Goal: Task Accomplishment & Management: Complete application form

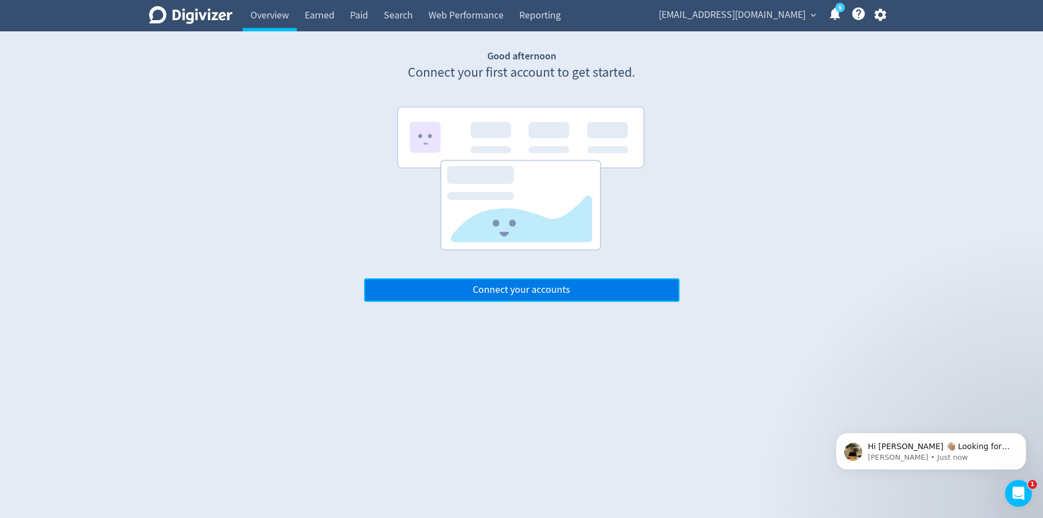
click at [529, 294] on span "Connect your accounts" at bounding box center [522, 290] width 98 height 10
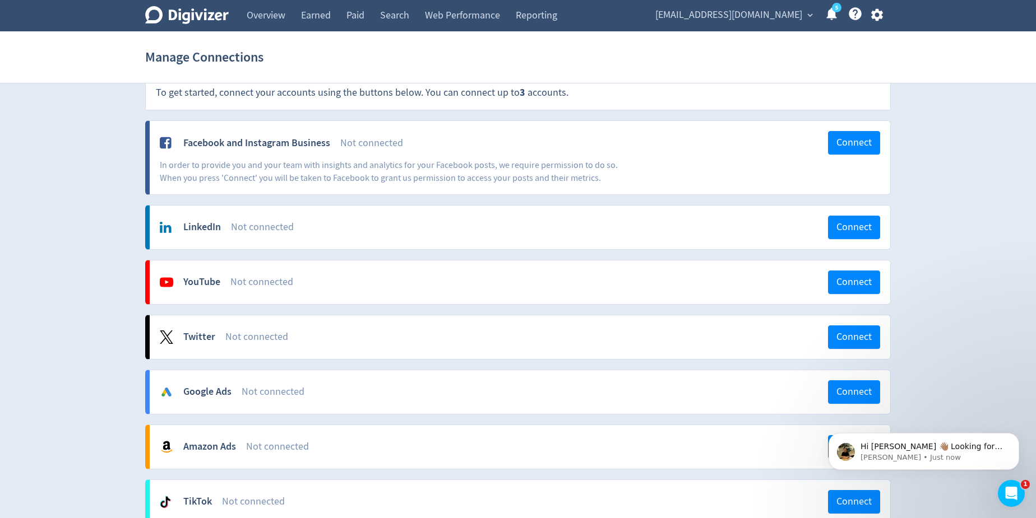
scroll to position [50, 0]
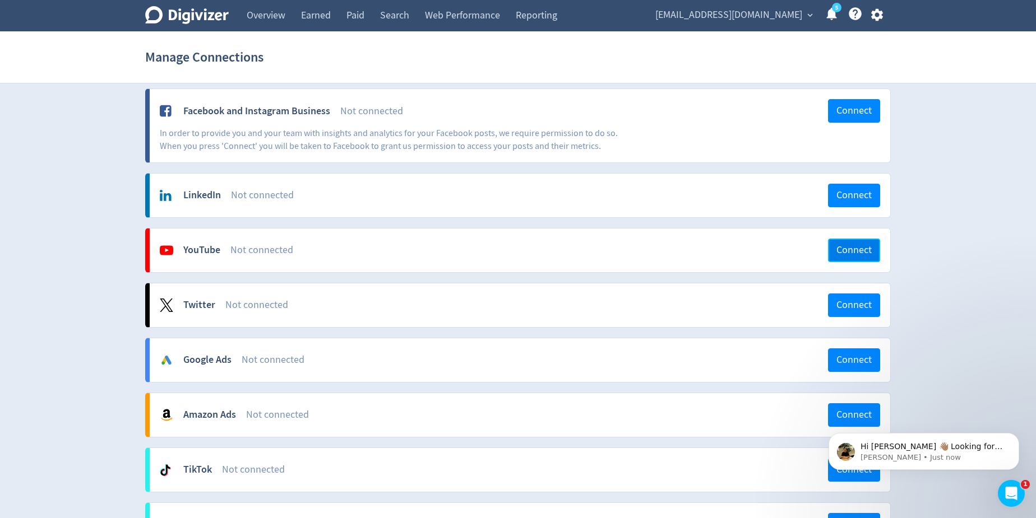
click at [839, 248] on span "Connect" at bounding box center [853, 250] width 35 height 10
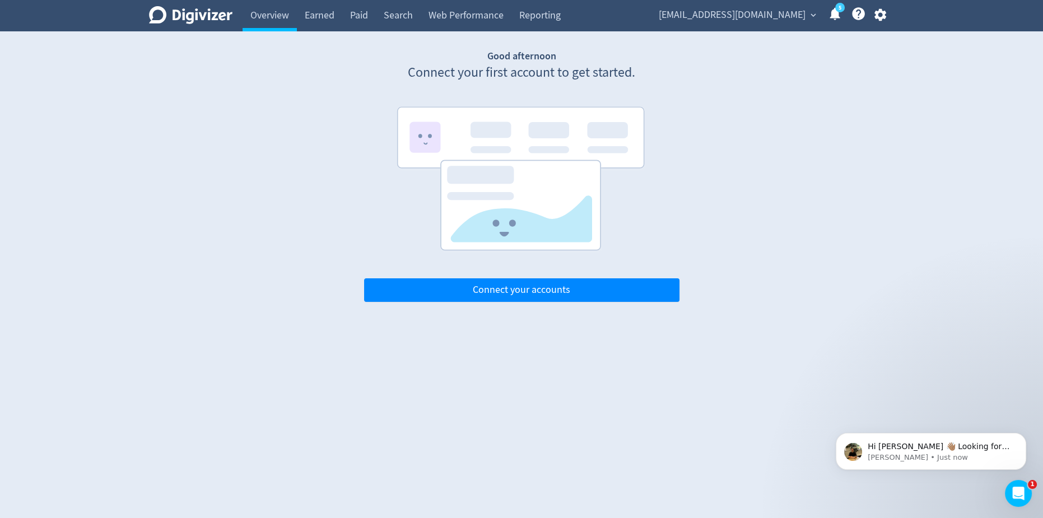
click at [797, 16] on span "[EMAIL_ADDRESS][DOMAIN_NAME]" at bounding box center [732, 15] width 147 height 18
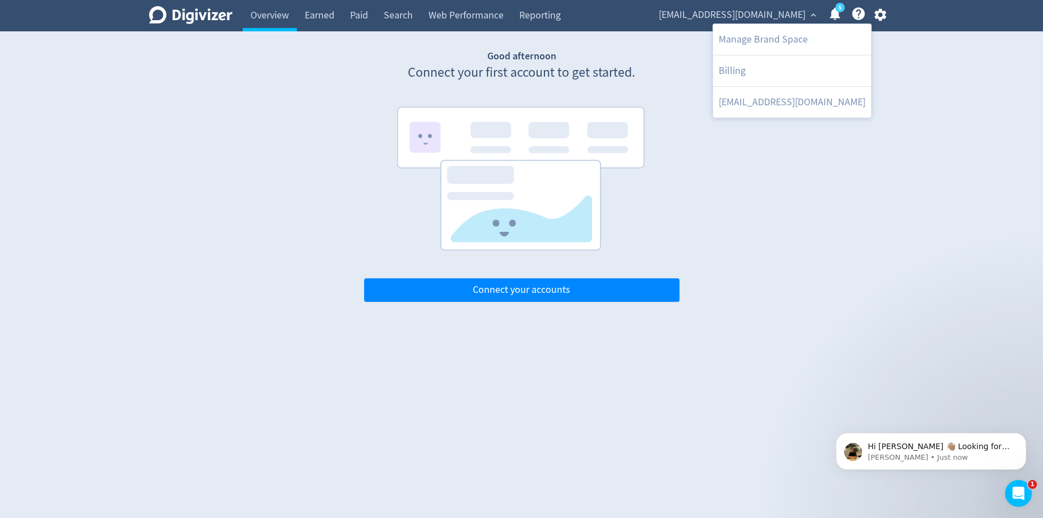
click at [882, 17] on div at bounding box center [521, 259] width 1043 height 518
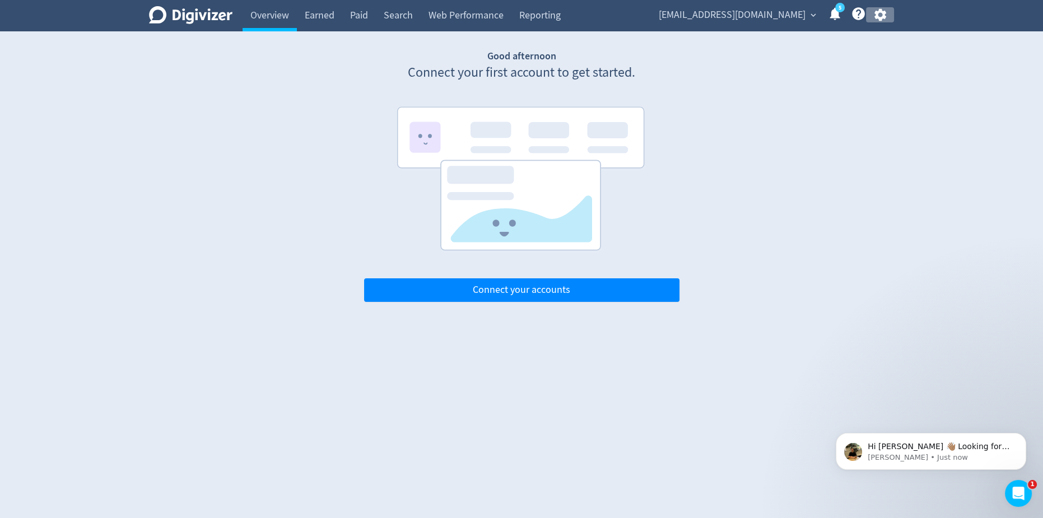
click at [882, 15] on icon "button" at bounding box center [880, 14] width 15 height 15
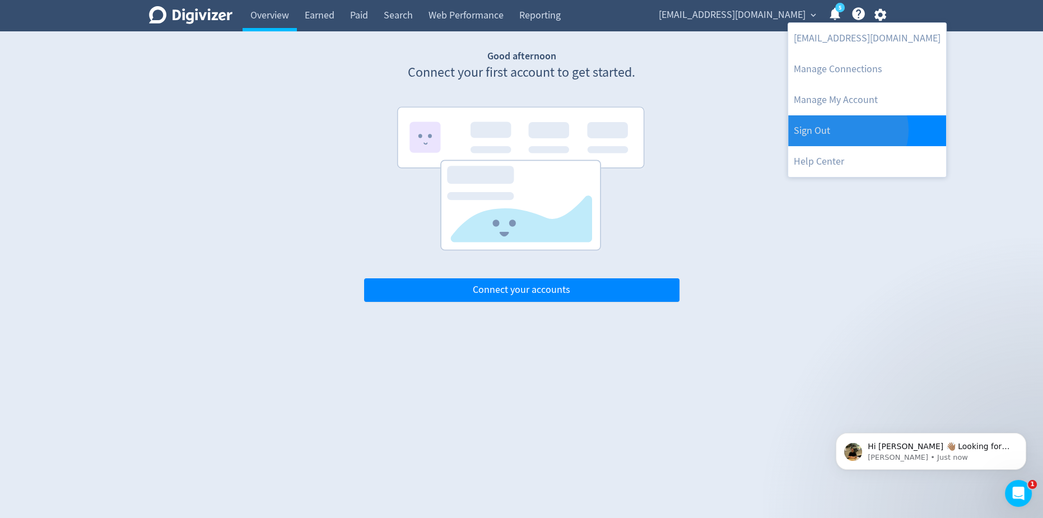
click at [847, 130] on link "Sign Out" at bounding box center [867, 130] width 158 height 31
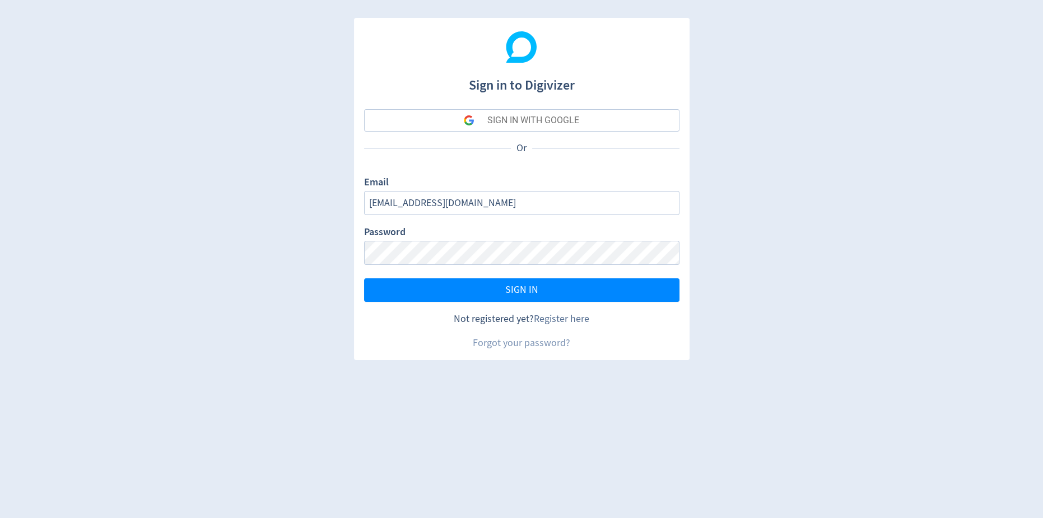
click at [556, 317] on link "Register here" at bounding box center [561, 319] width 55 height 13
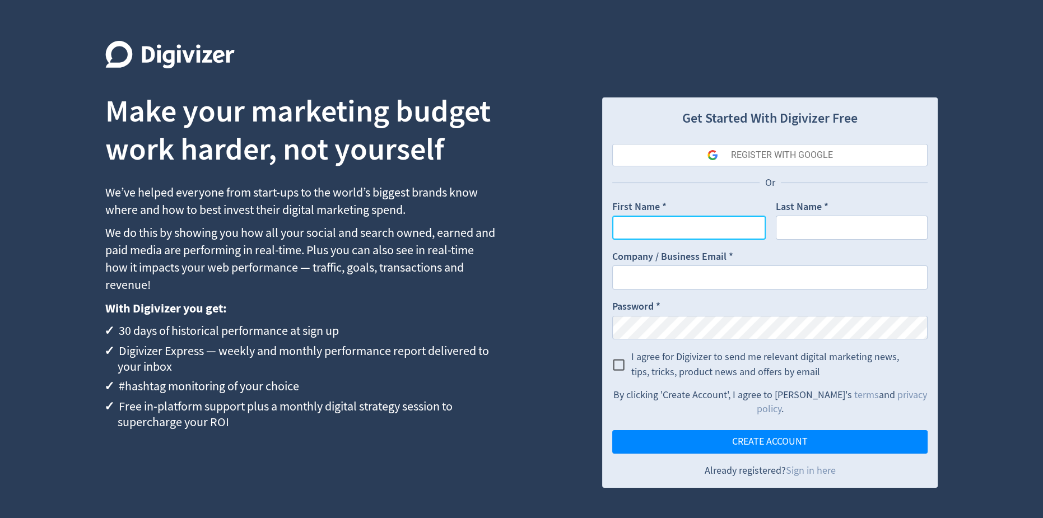
click at [685, 226] on input "First Name *" at bounding box center [690, 228] width 154 height 24
type input "Kahlia"
type input "[PERSON_NAME]"
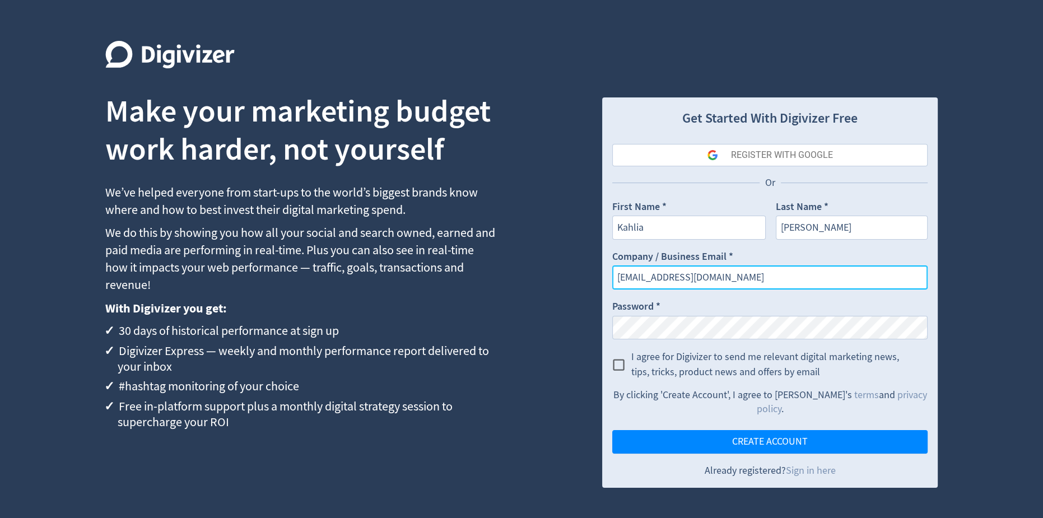
click at [697, 284] on input "[EMAIL_ADDRESS][DOMAIN_NAME]" at bounding box center [771, 278] width 316 height 24
drag, startPoint x: 717, startPoint y: 278, endPoint x: 586, endPoint y: 278, distance: 131.7
click at [586, 278] on div "Make your marketing budget work harder, not yourself We’ve helped everyone from…" at bounding box center [521, 259] width 1043 height 518
type input "[EMAIL_ADDRESS][DOMAIN_NAME]"
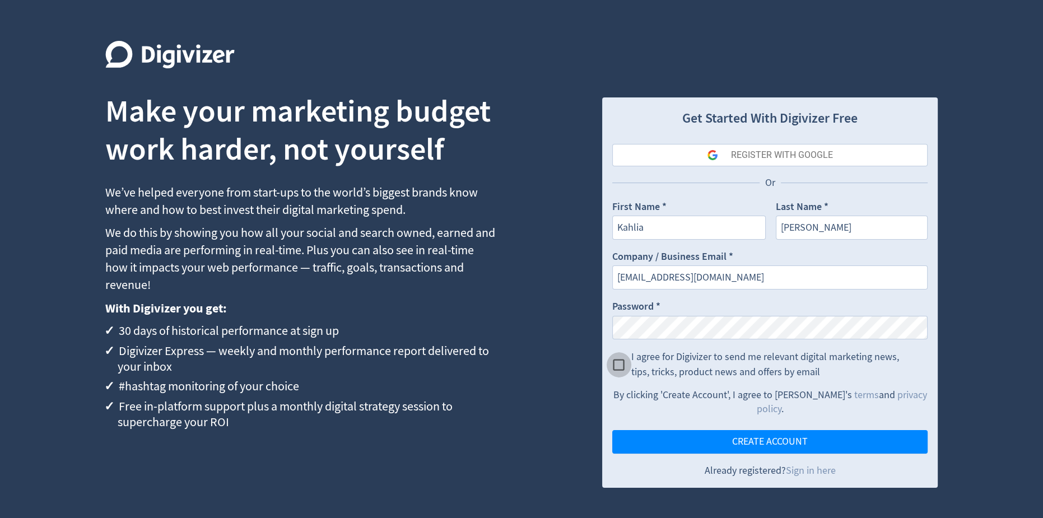
click at [615, 362] on input "I agree for Digivizer to send me relevant digital marketing news, tips, tricks,…" at bounding box center [618, 364] width 25 height 25
checkbox input "true"
click at [683, 430] on button "CREATE ACCOUNT" at bounding box center [771, 442] width 316 height 24
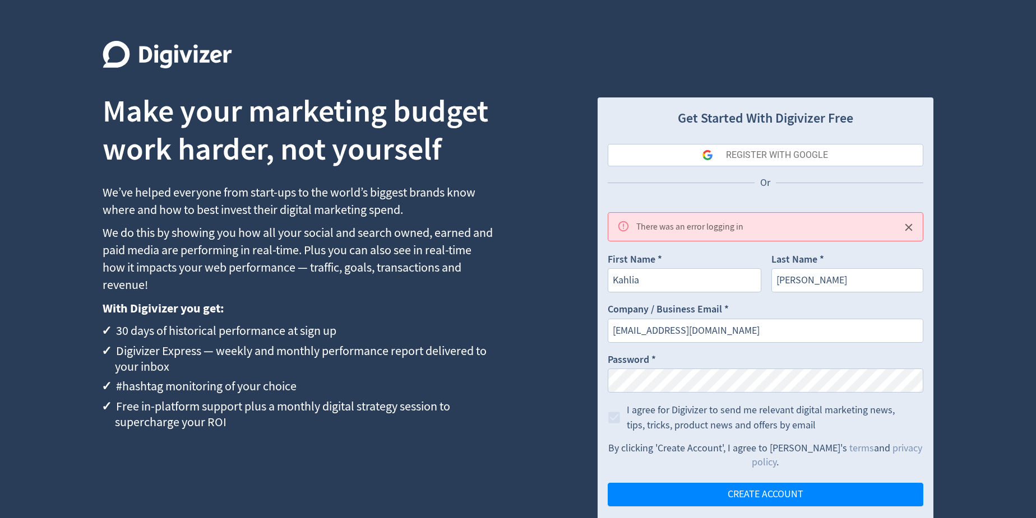
click at [734, 255] on div "First Name * [PERSON_NAME]" at bounding box center [684, 273] width 154 height 40
click at [693, 326] on input "[EMAIL_ADDRESS][DOMAIN_NAME]" at bounding box center [765, 331] width 316 height 24
drag, startPoint x: 723, startPoint y: 326, endPoint x: 559, endPoint y: 322, distance: 164.3
click at [559, 322] on div "Make your marketing budget work harder, not yourself We’ve helped everyone from…" at bounding box center [518, 277] width 1036 height 554
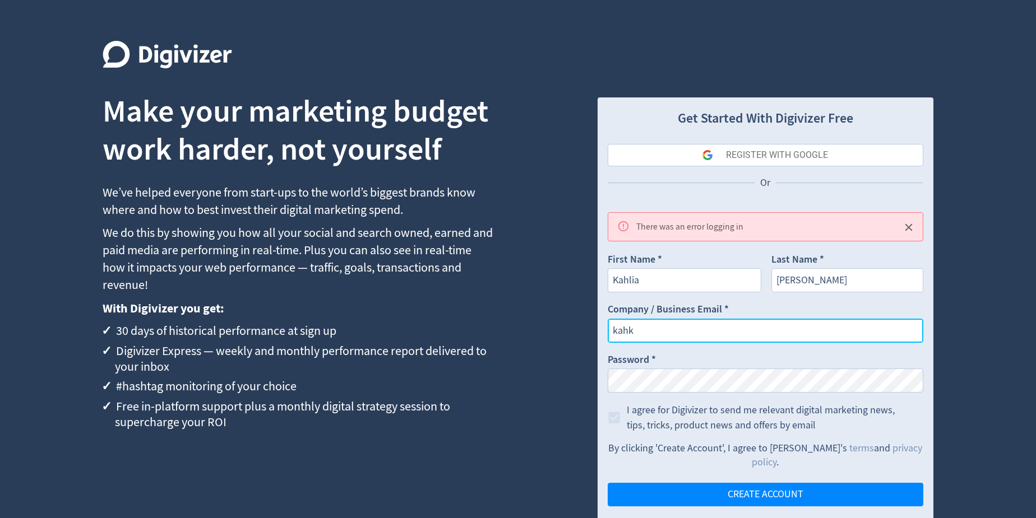
click at [667, 330] on input "kahk" at bounding box center [765, 331] width 316 height 24
type input "[EMAIL_ADDRESS][DOMAIN_NAME]"
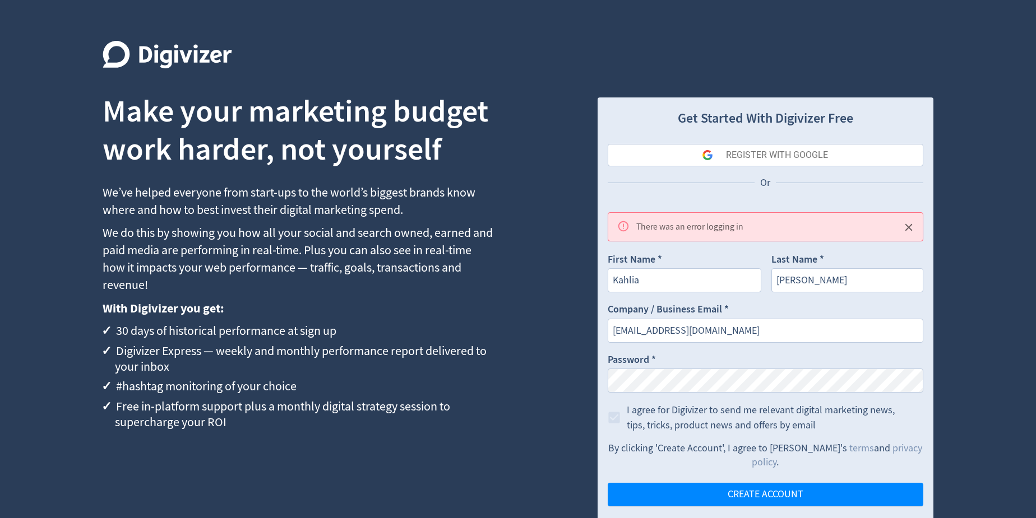
click at [584, 320] on div "Make your marketing budget work harder, not yourself We’ve helped everyone from…" at bounding box center [518, 277] width 1036 height 554
click at [837, 296] on form "First Name * [PERSON_NAME] Last Name * [PERSON_NAME] Company / Business Email *…" at bounding box center [765, 392] width 316 height 278
click at [758, 483] on button "CREATE ACCOUNT" at bounding box center [765, 495] width 316 height 24
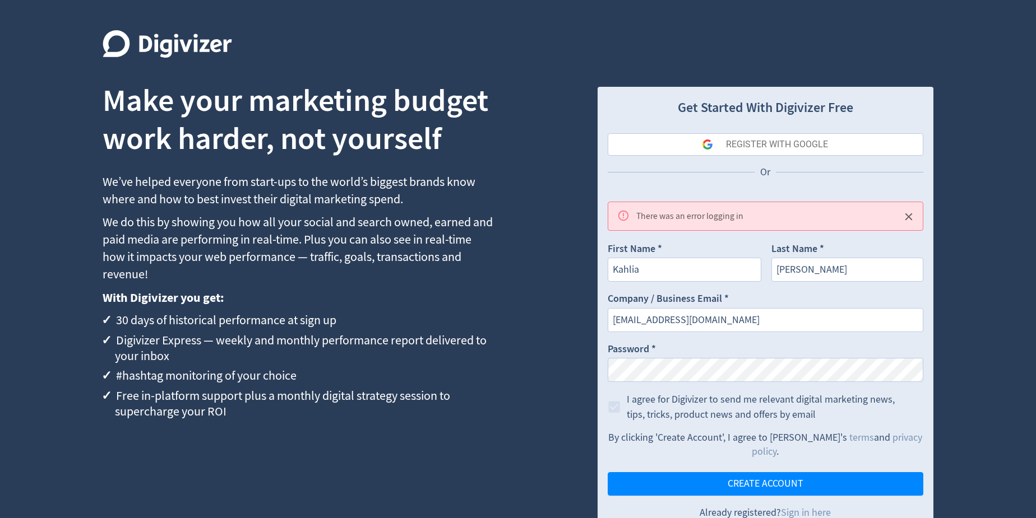
scroll to position [21, 0]
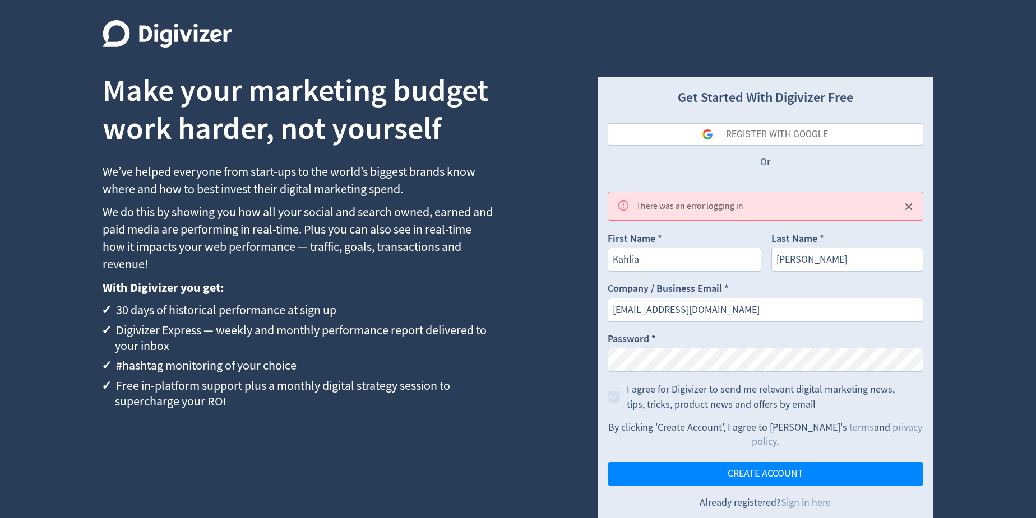
click at [912, 207] on icon "Close" at bounding box center [908, 207] width 13 height 13
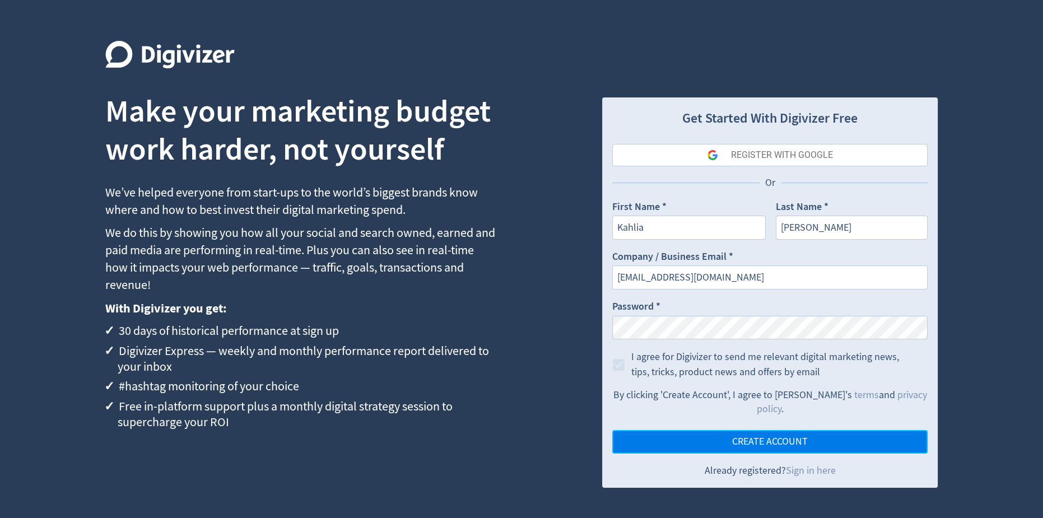
click at [836, 430] on button "CREATE ACCOUNT" at bounding box center [771, 442] width 316 height 24
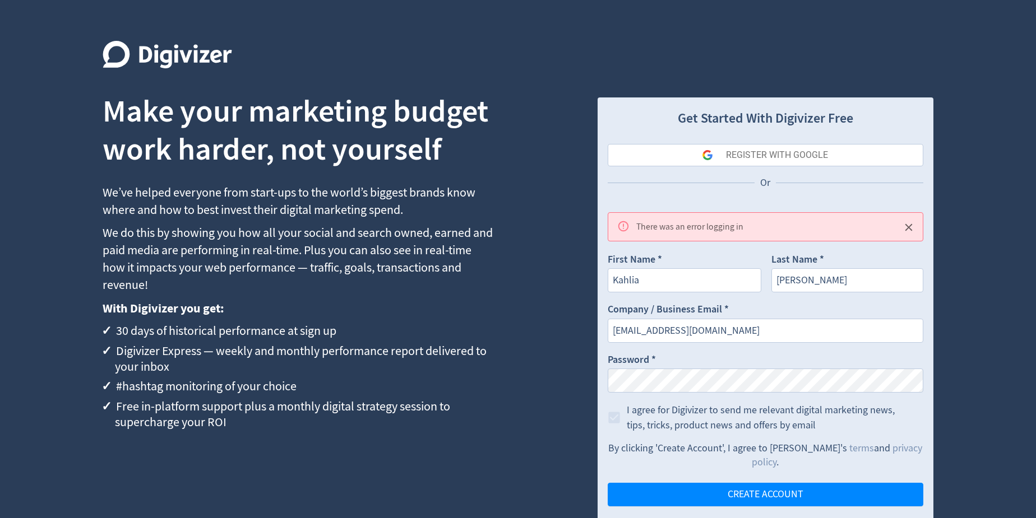
scroll to position [21, 0]
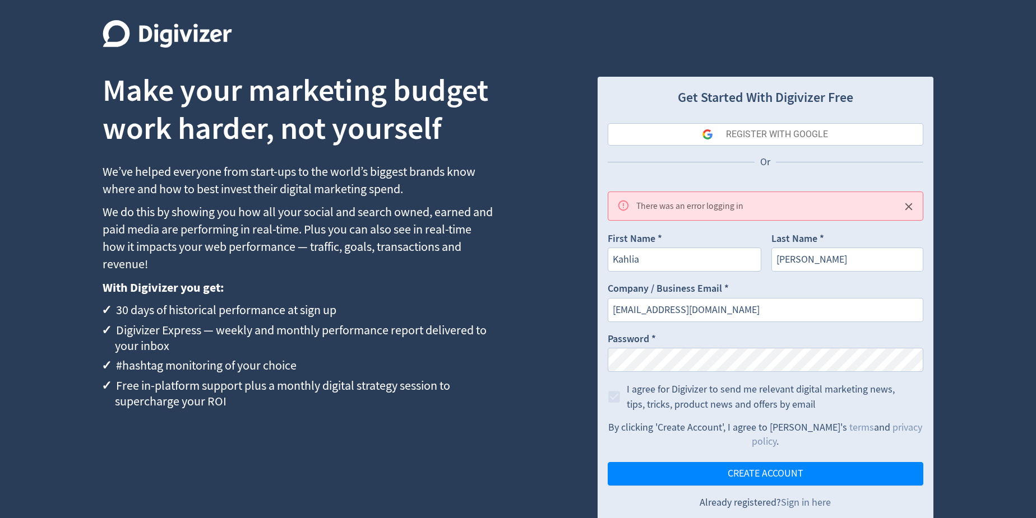
click at [813, 497] on link "Sign in here" at bounding box center [806, 503] width 50 height 13
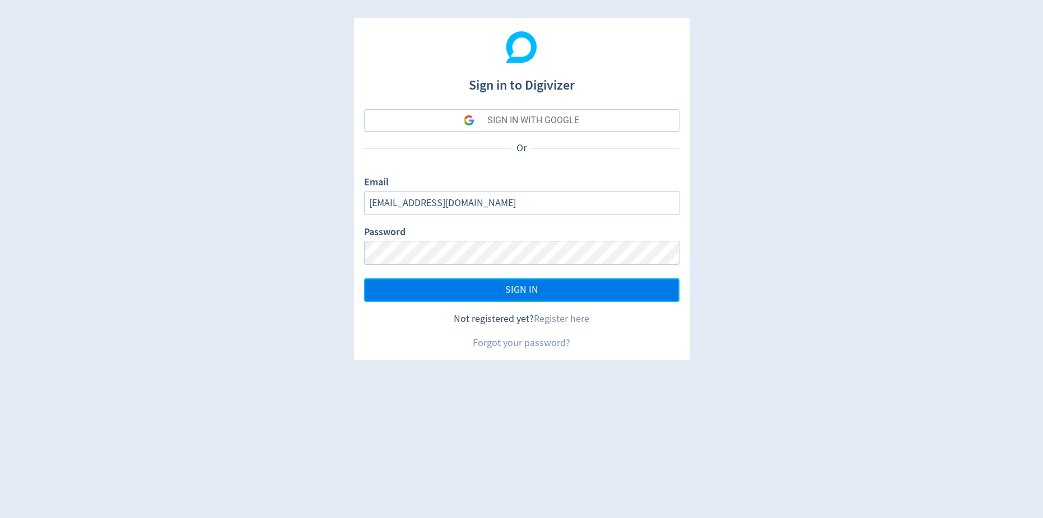
click at [532, 280] on button "SIGN IN" at bounding box center [522, 291] width 316 height 24
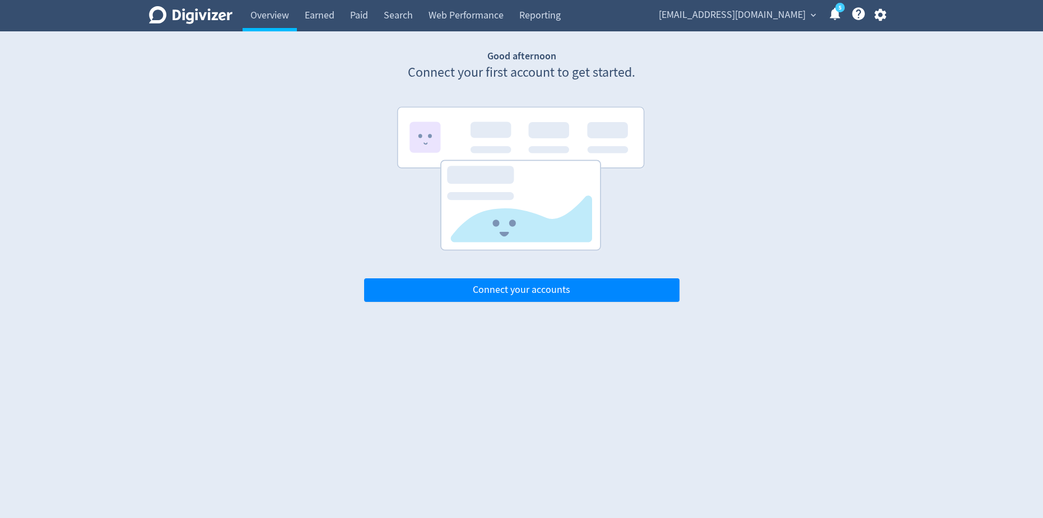
click at [805, 15] on span "[EMAIL_ADDRESS][DOMAIN_NAME]" at bounding box center [732, 15] width 147 height 18
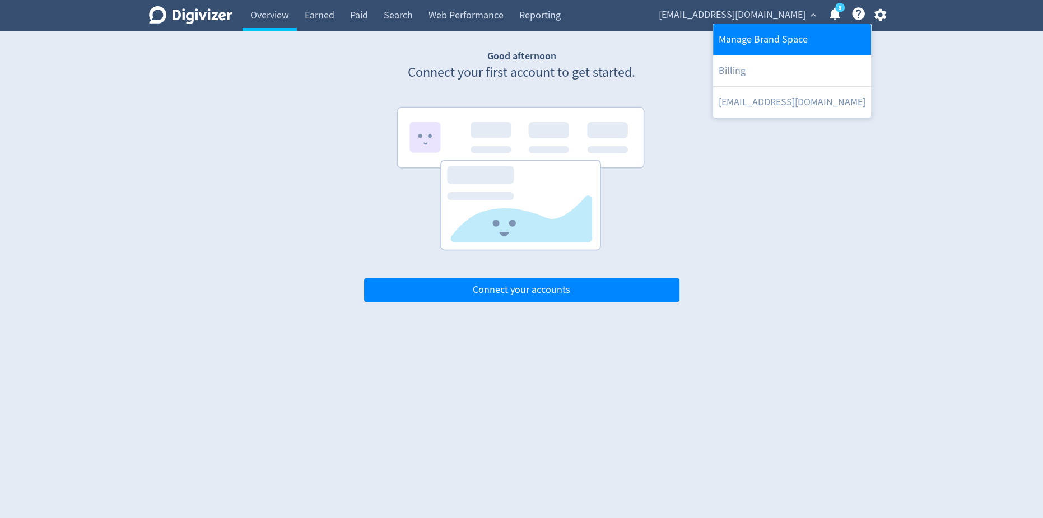
click at [768, 43] on link "Manage Brand Space" at bounding box center [792, 39] width 158 height 31
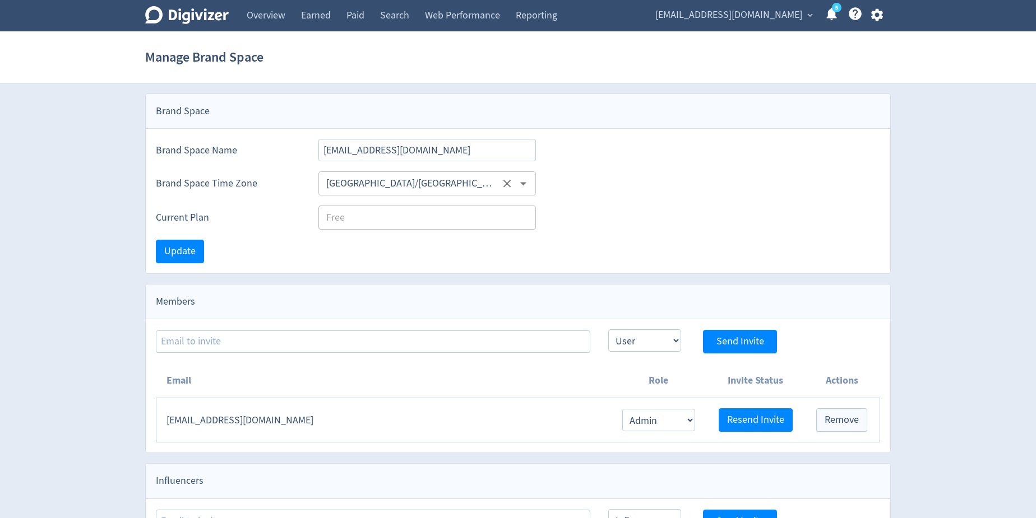
click at [417, 188] on input "[GEOGRAPHIC_DATA]/[GEOGRAPHIC_DATA]" at bounding box center [411, 183] width 178 height 17
click at [395, 212] on li "[GEOGRAPHIC_DATA]/[GEOGRAPHIC_DATA]" at bounding box center [426, 211] width 217 height 22
type input "[GEOGRAPHIC_DATA]/[GEOGRAPHIC_DATA]"
click at [265, 221] on label "Current Plan" at bounding box center [228, 218] width 145 height 14
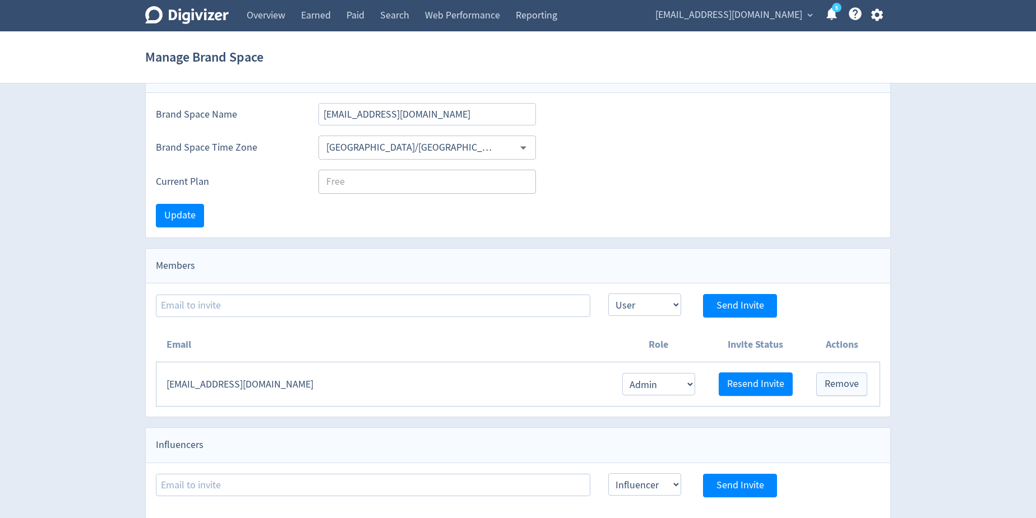
scroll to position [76, 0]
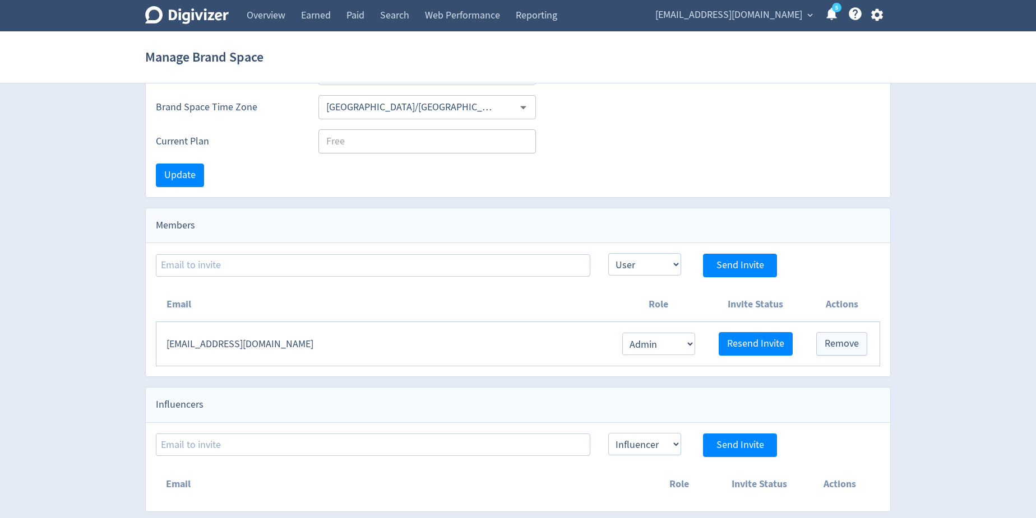
click at [288, 328] on td "[EMAIL_ADDRESS][DOMAIN_NAME]" at bounding box center [383, 344] width 454 height 44
click at [306, 340] on td "[EMAIL_ADDRESS][DOMAIN_NAME]" at bounding box center [383, 344] width 454 height 44
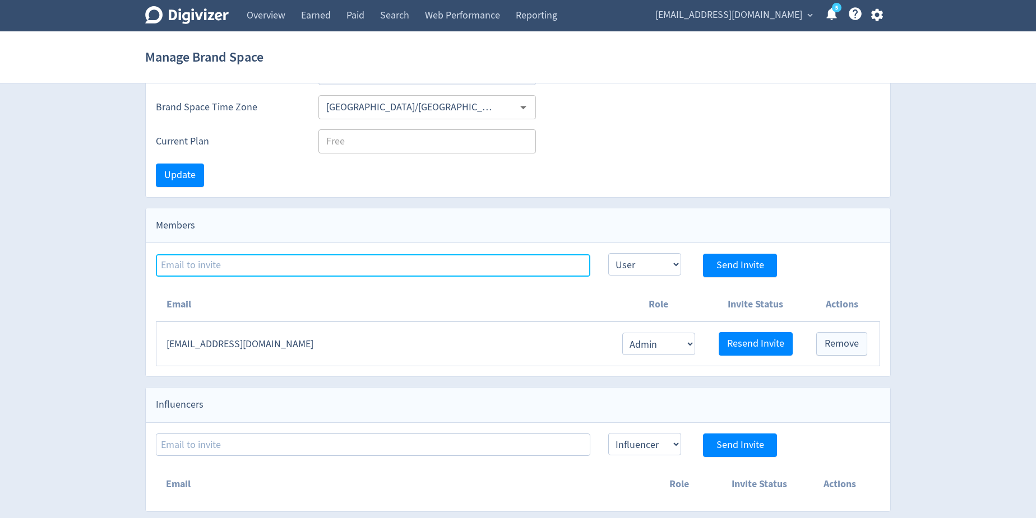
click at [495, 257] on input at bounding box center [373, 265] width 434 height 22
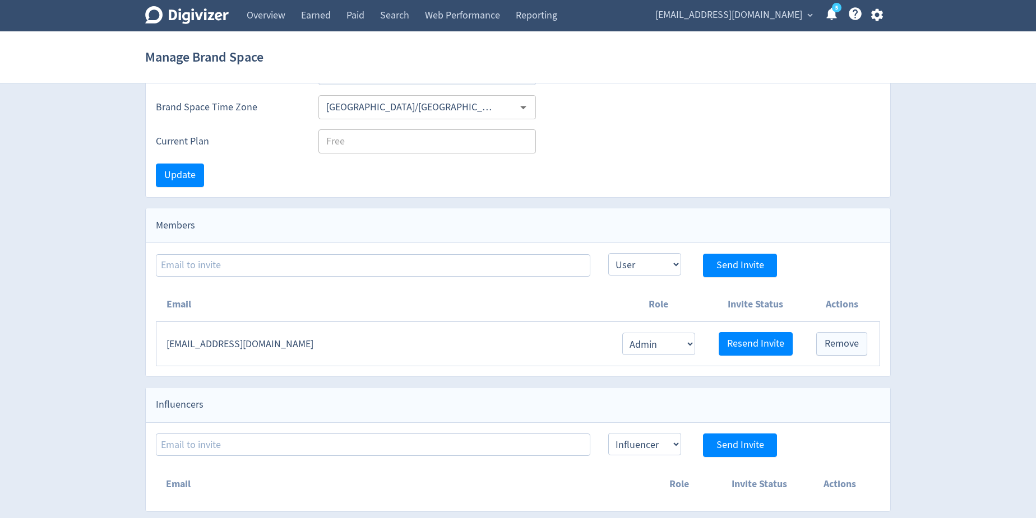
click at [499, 299] on th "Email" at bounding box center [383, 304] width 454 height 35
click at [435, 341] on td "[EMAIL_ADDRESS][DOMAIN_NAME]" at bounding box center [383, 344] width 454 height 44
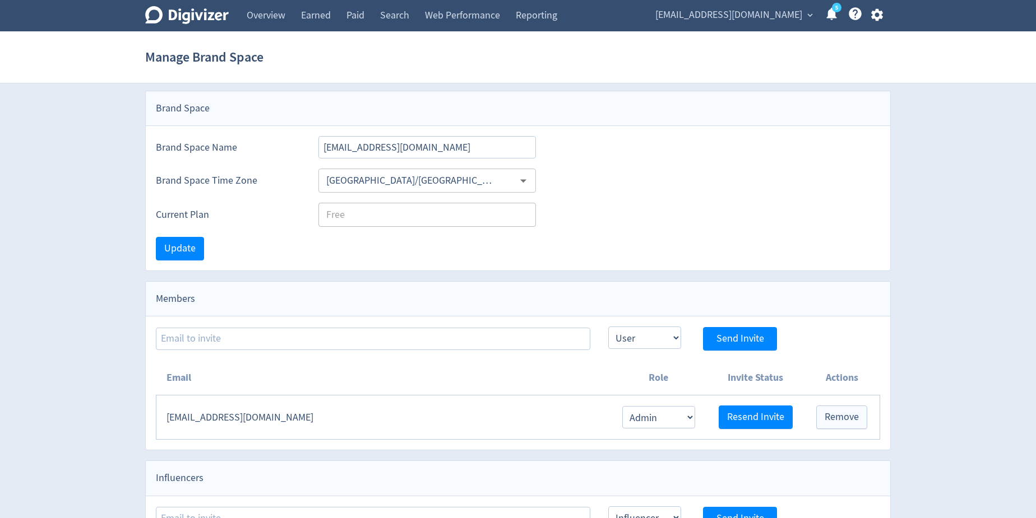
scroll to position [0, 0]
